Goal: Task Accomplishment & Management: Complete application form

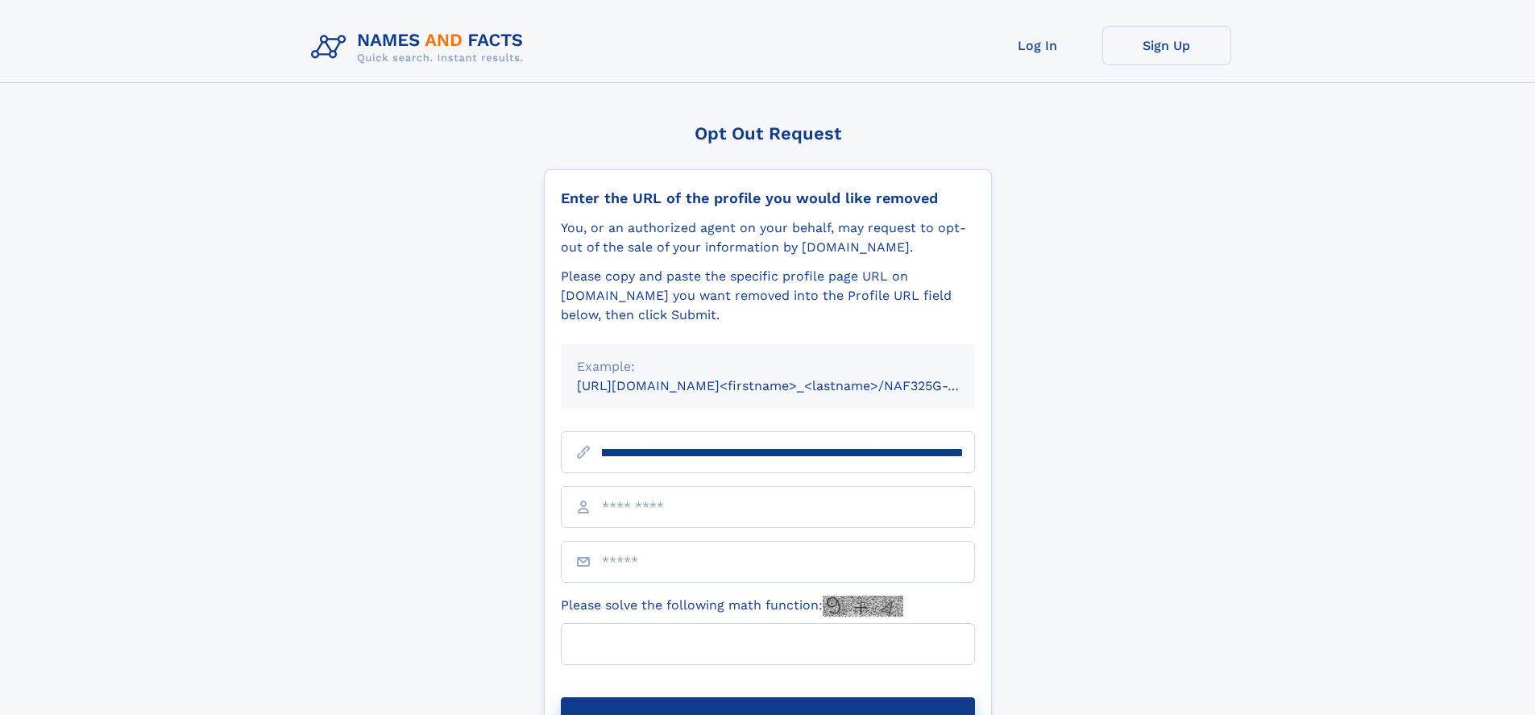
scroll to position [0, 181]
type input "**********"
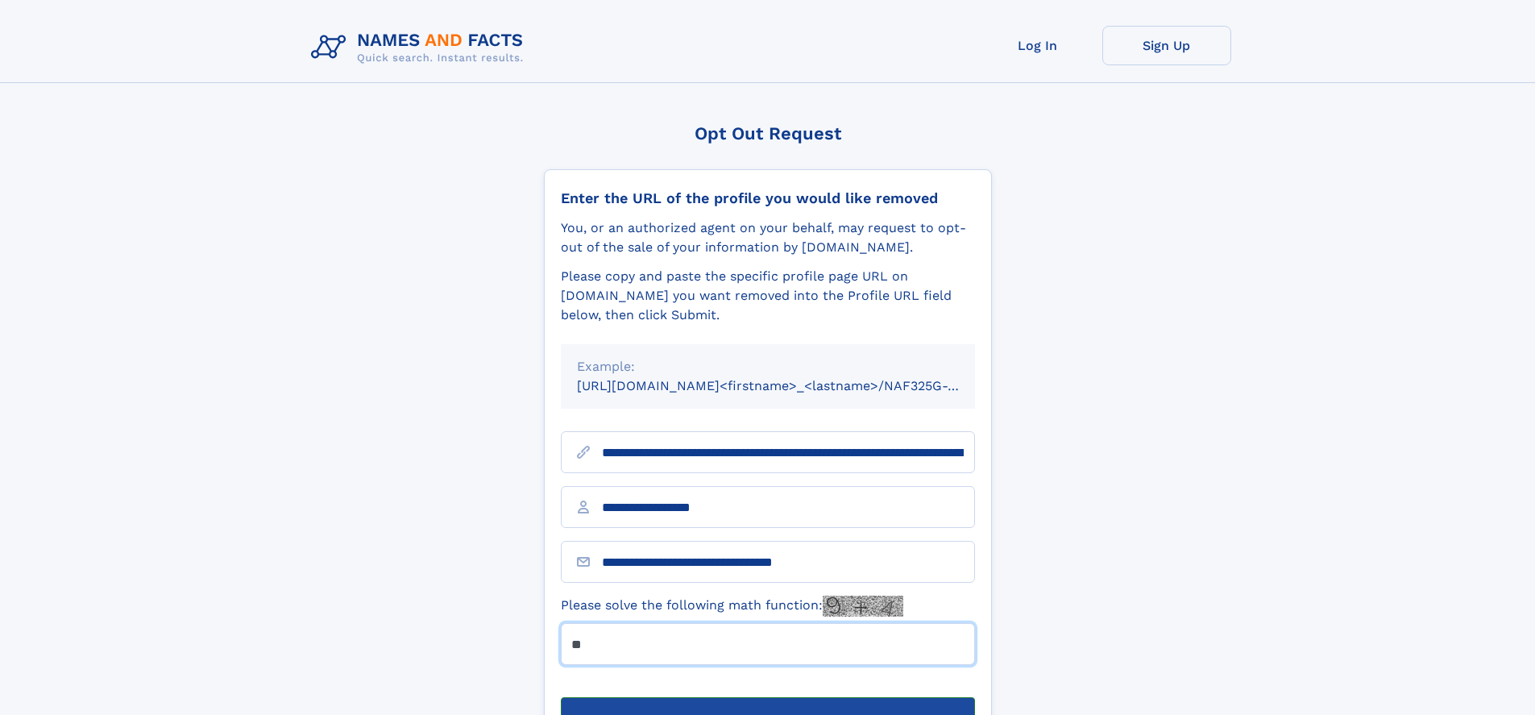
type input "**"
click at [767, 697] on button "Submit Opt Out Request" at bounding box center [768, 723] width 414 height 52
